Goal: Navigation & Orientation: Go to known website

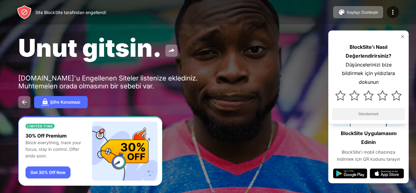
click at [401, 35] on img at bounding box center [403, 36] width 5 height 5
